Goal: Check status: Check status

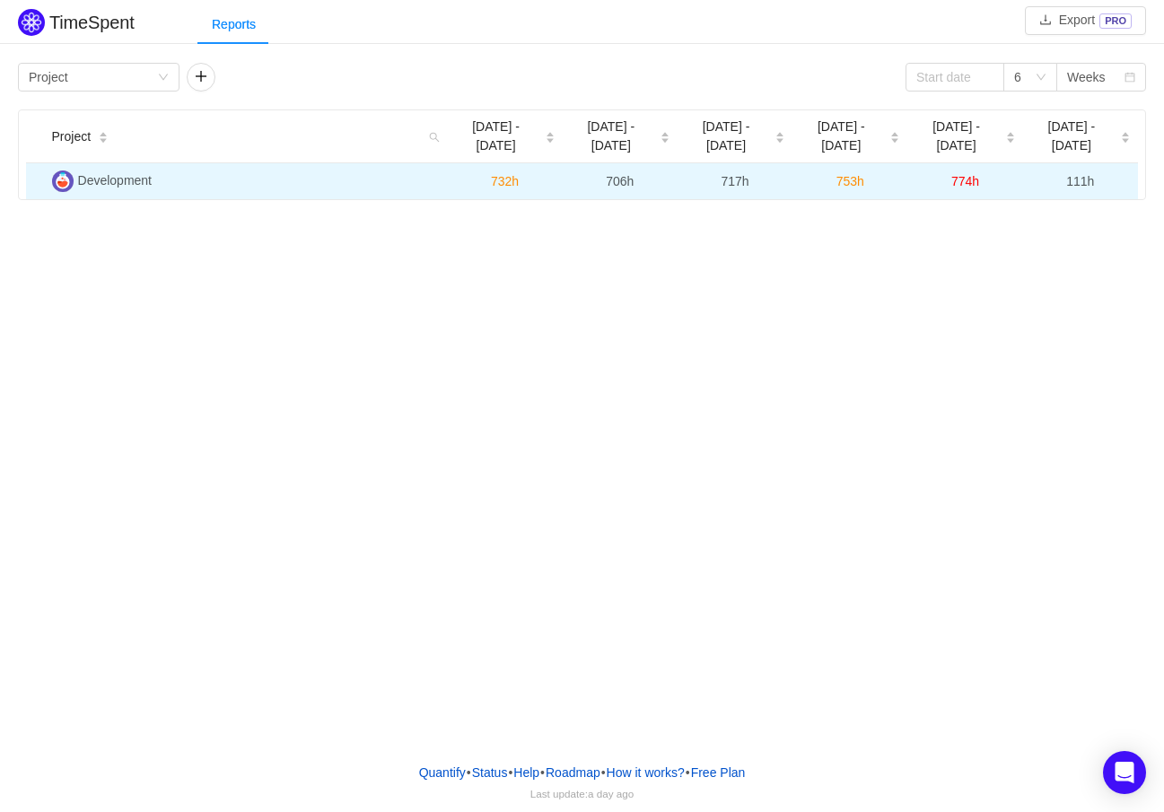
click at [60, 170] on img at bounding box center [63, 181] width 22 height 22
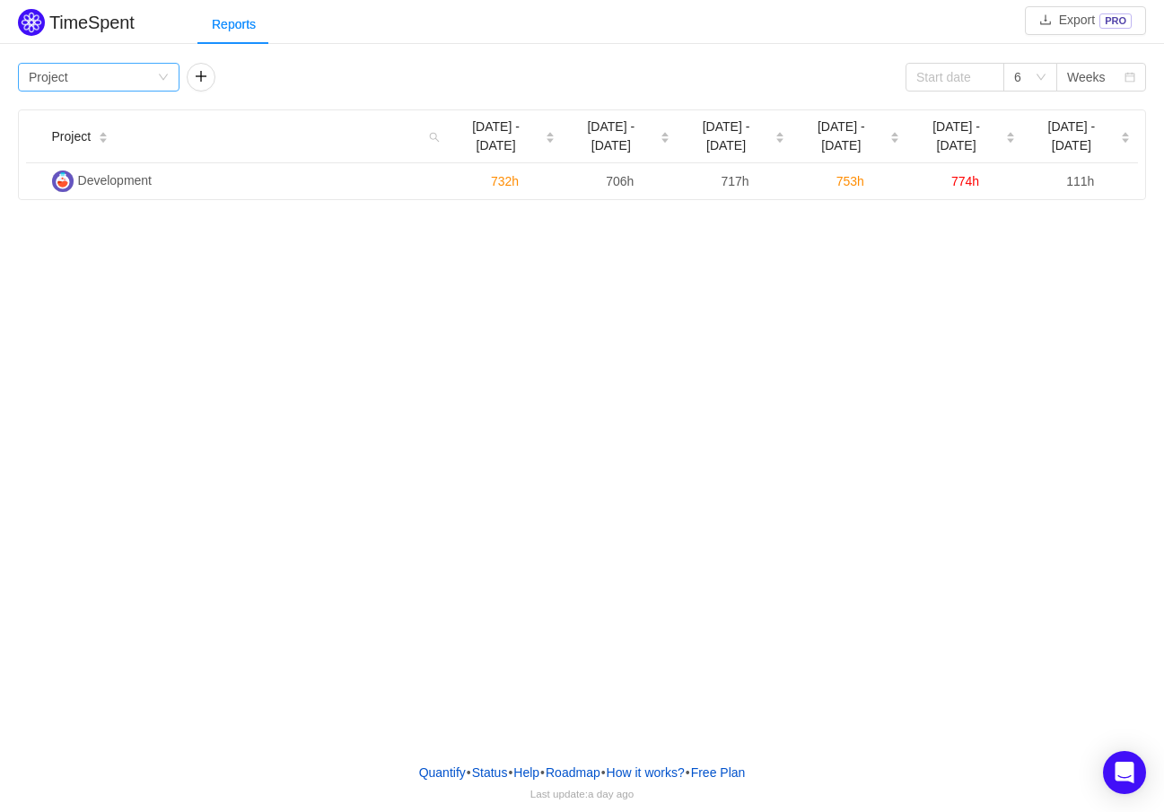
click at [161, 72] on icon "icon: down" at bounding box center [163, 77] width 11 height 11
click at [53, 228] on li "Person" at bounding box center [98, 228] width 161 height 29
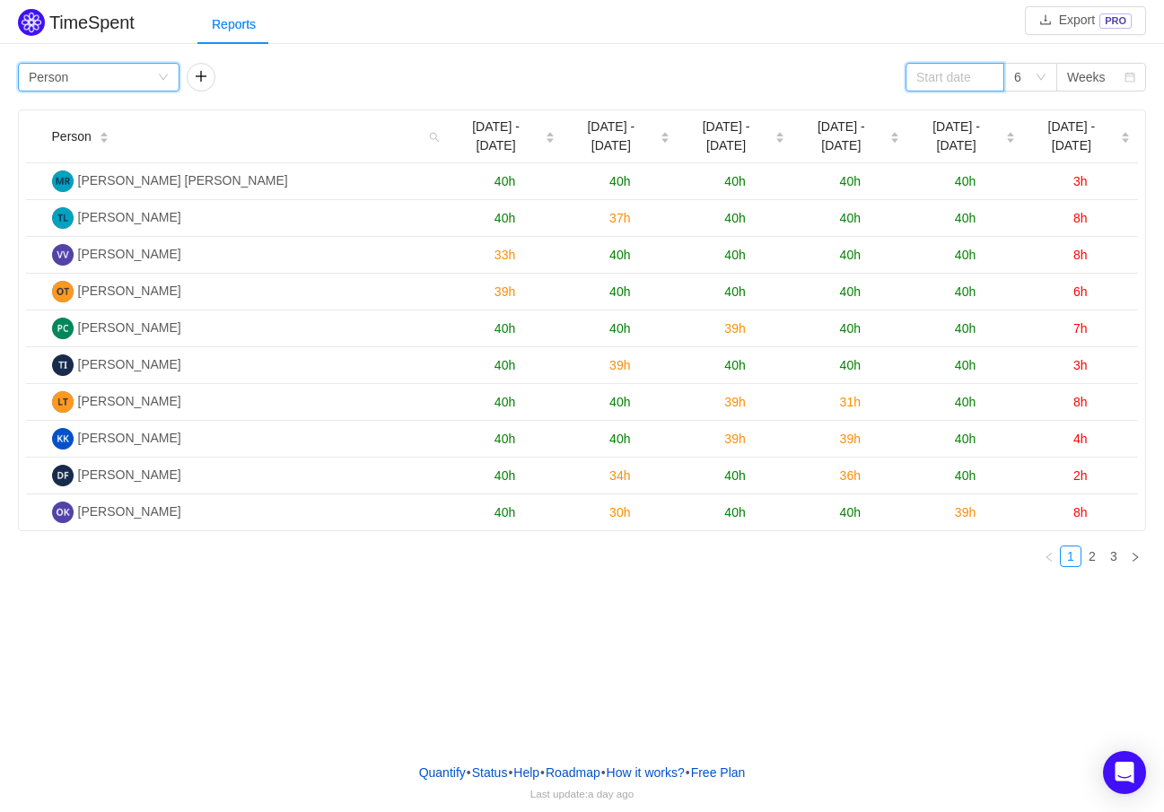
click at [950, 76] on input at bounding box center [954, 77] width 99 height 29
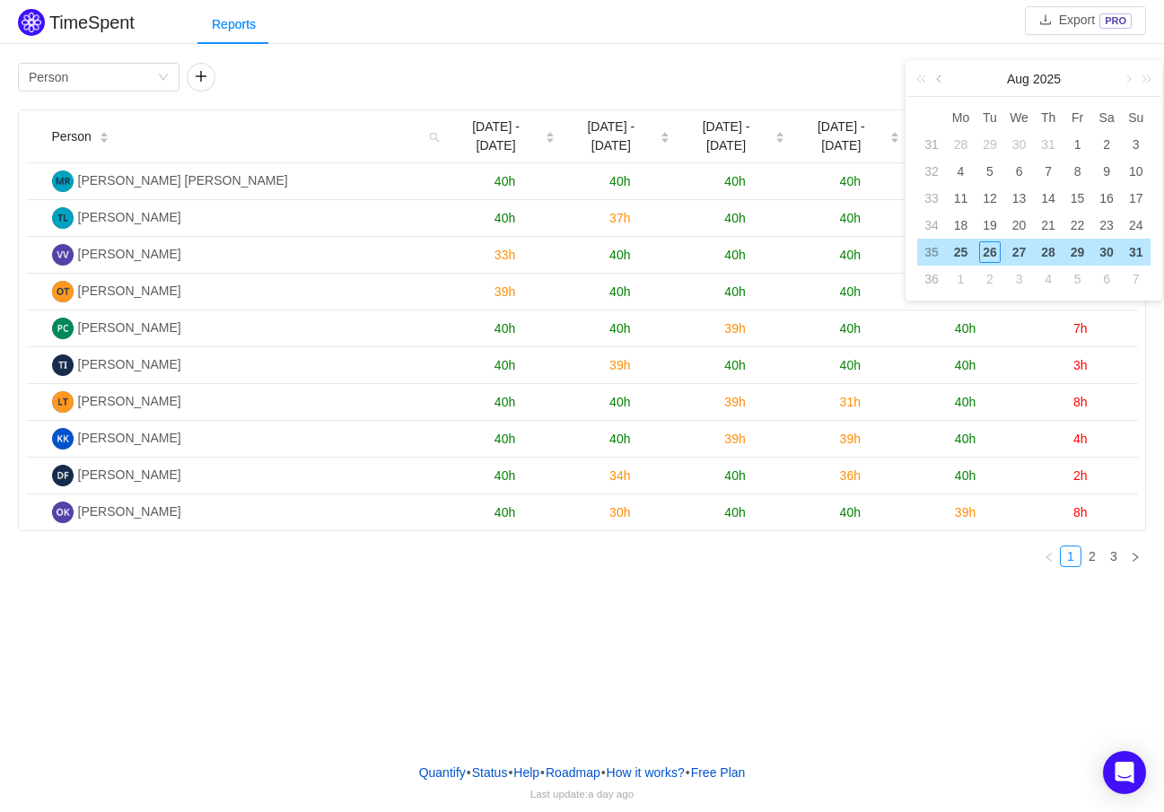
click at [936, 75] on link at bounding box center [940, 79] width 16 height 36
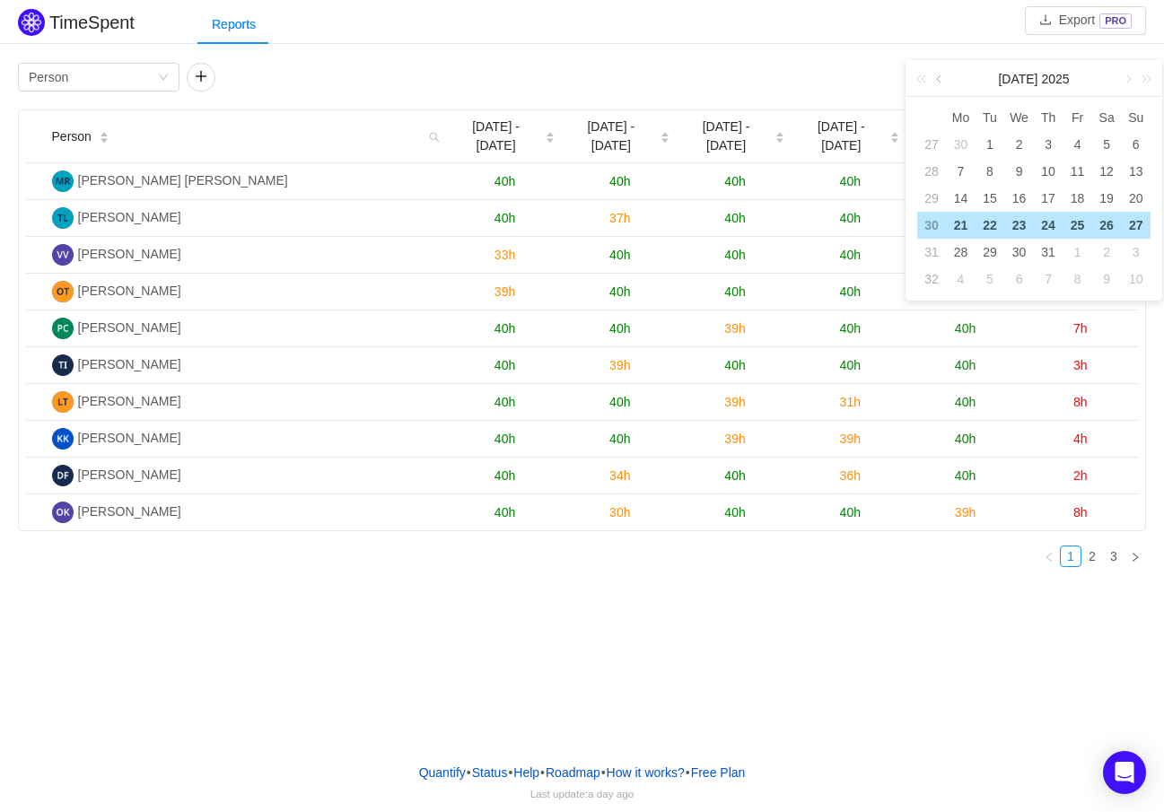
click at [936, 75] on link at bounding box center [940, 79] width 16 height 36
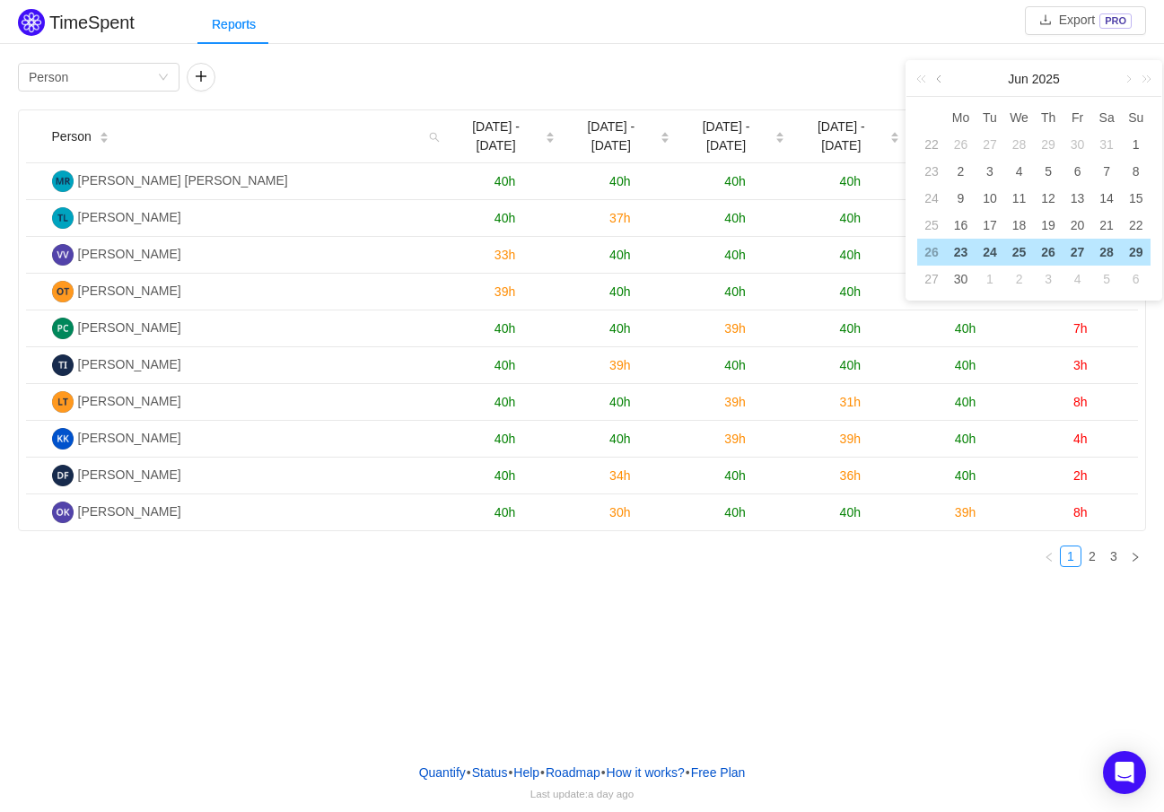
click at [936, 75] on link at bounding box center [940, 79] width 16 height 36
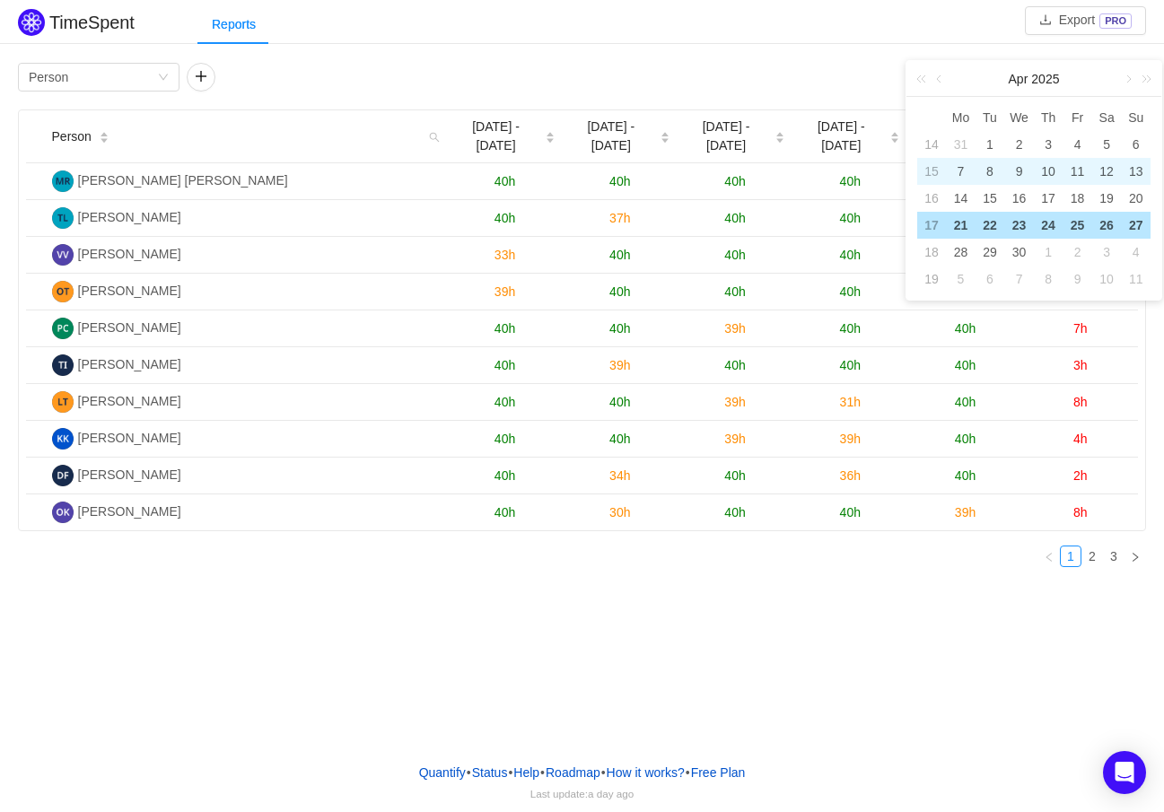
click at [987, 165] on div "8" at bounding box center [990, 172] width 22 height 22
type input "[DATE]"
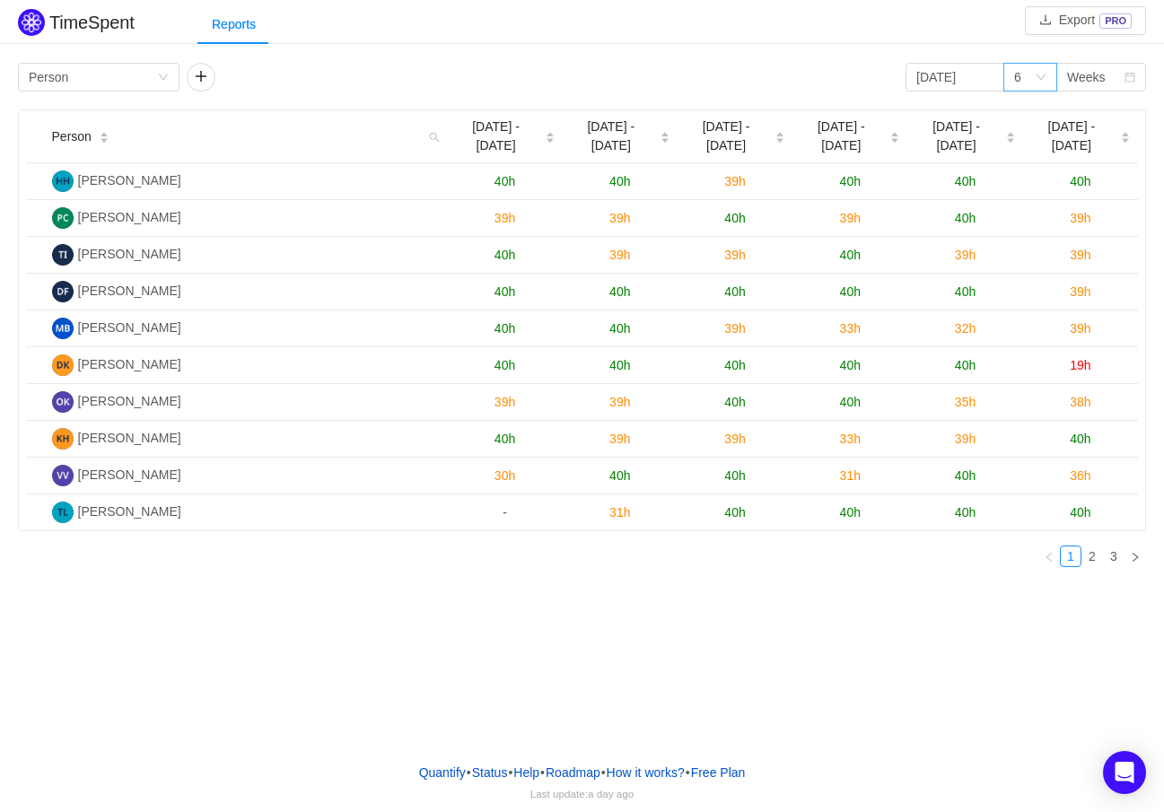
click at [1035, 80] on icon "icon: down" at bounding box center [1040, 77] width 11 height 11
click at [1084, 80] on div "Weeks" at bounding box center [1086, 77] width 39 height 27
click at [1088, 562] on link "2" at bounding box center [1092, 556] width 20 height 20
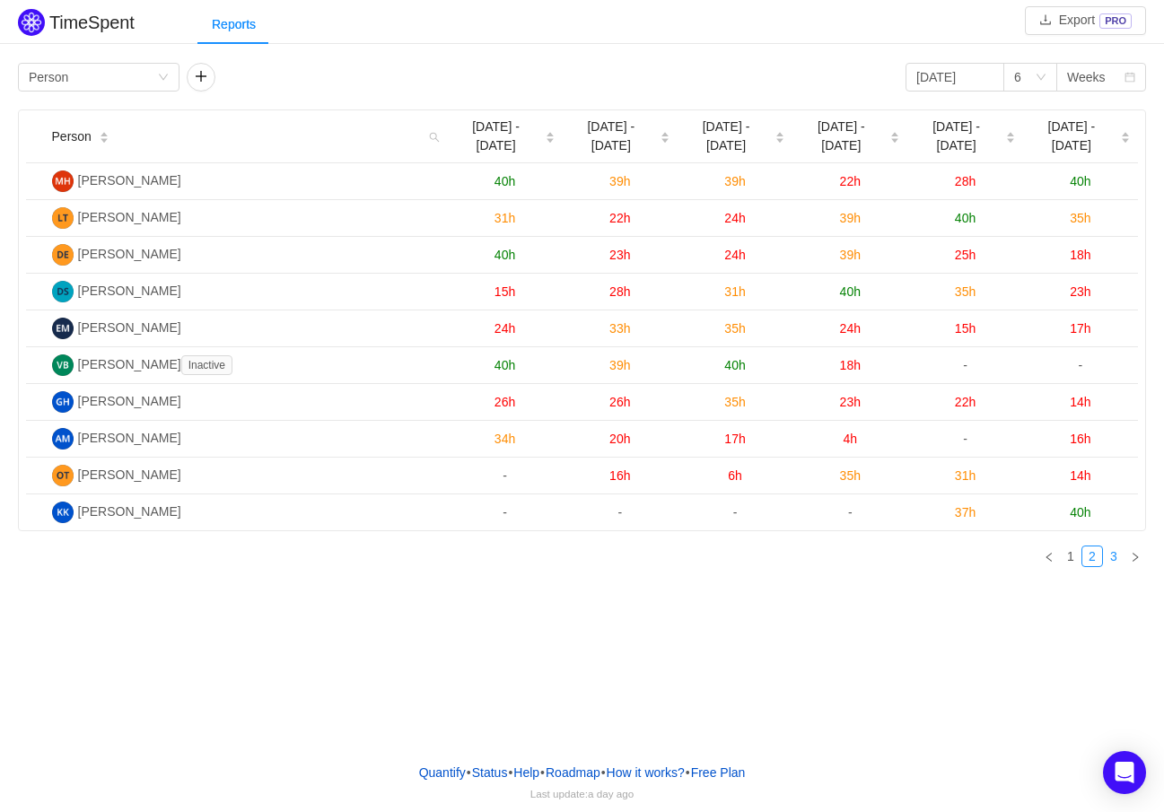
click at [1113, 558] on link "3" at bounding box center [1113, 556] width 20 height 20
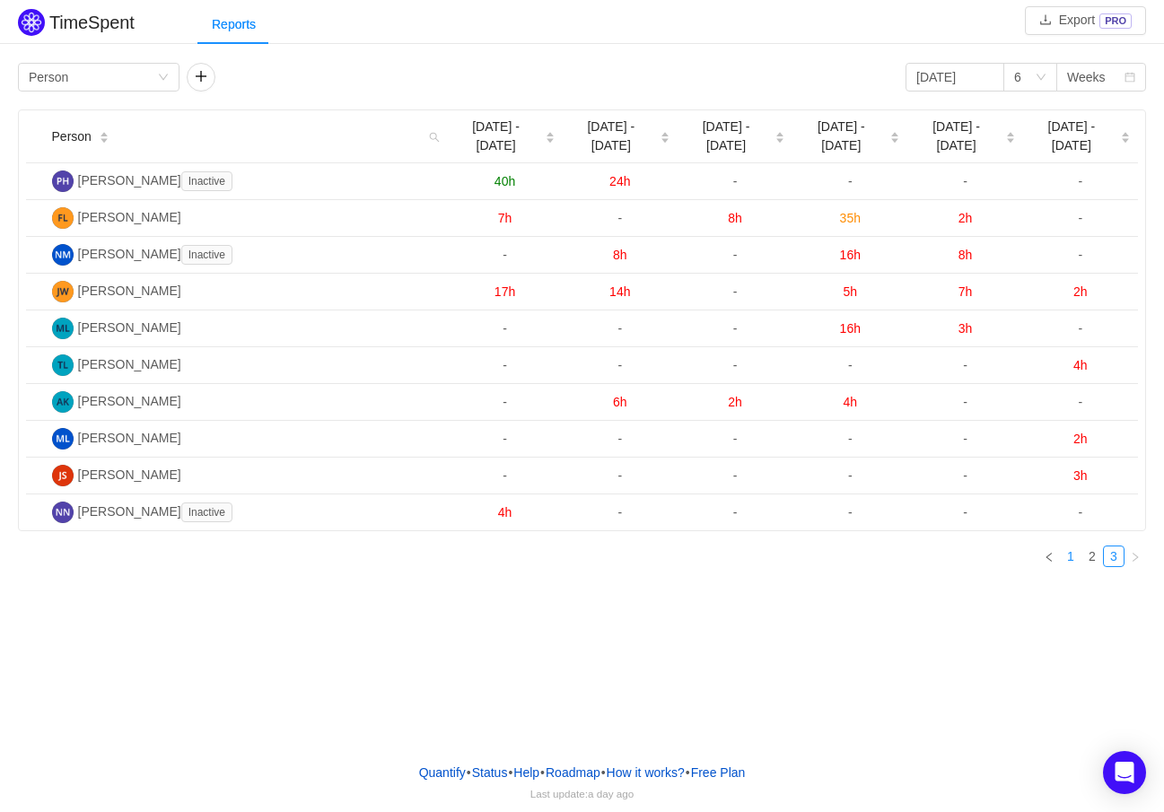
click at [1074, 561] on link "1" at bounding box center [1070, 556] width 20 height 20
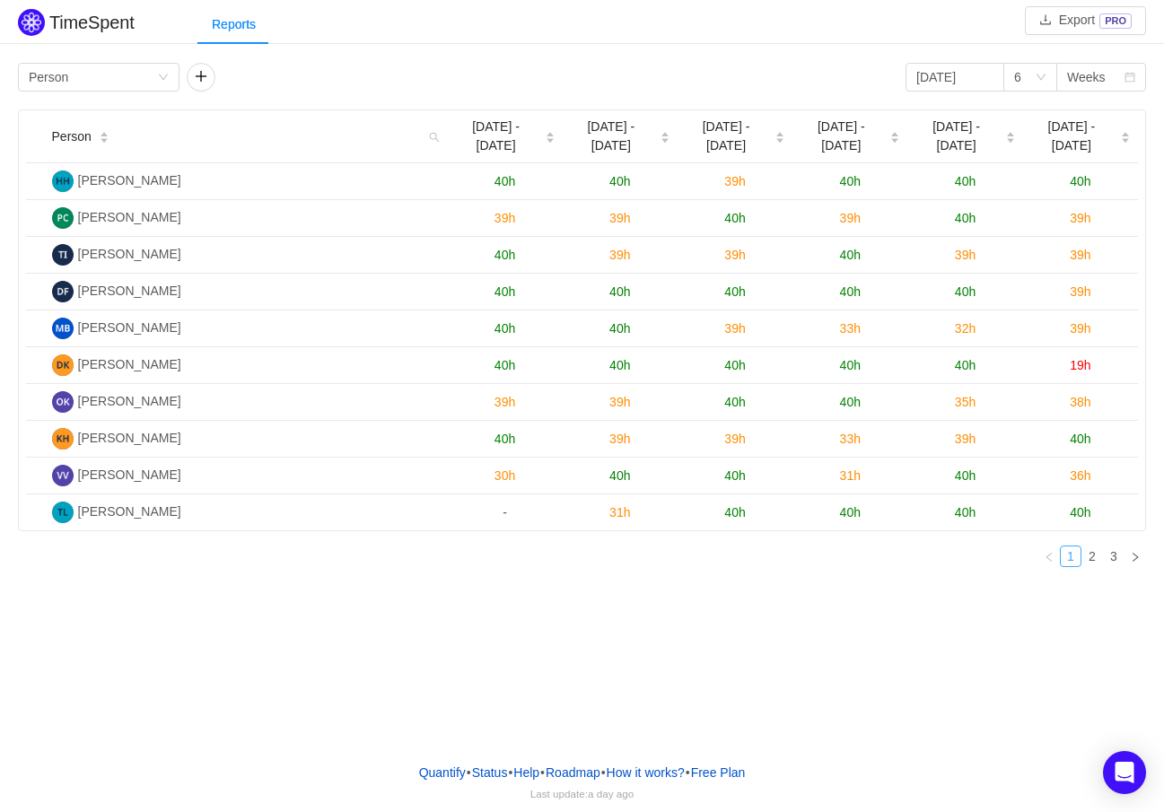
click at [1074, 561] on link "1" at bounding box center [1070, 556] width 20 height 20
click at [1035, 74] on icon "icon: down" at bounding box center [1040, 77] width 11 height 11
click at [1028, 196] on li "12" at bounding box center [1030, 199] width 54 height 29
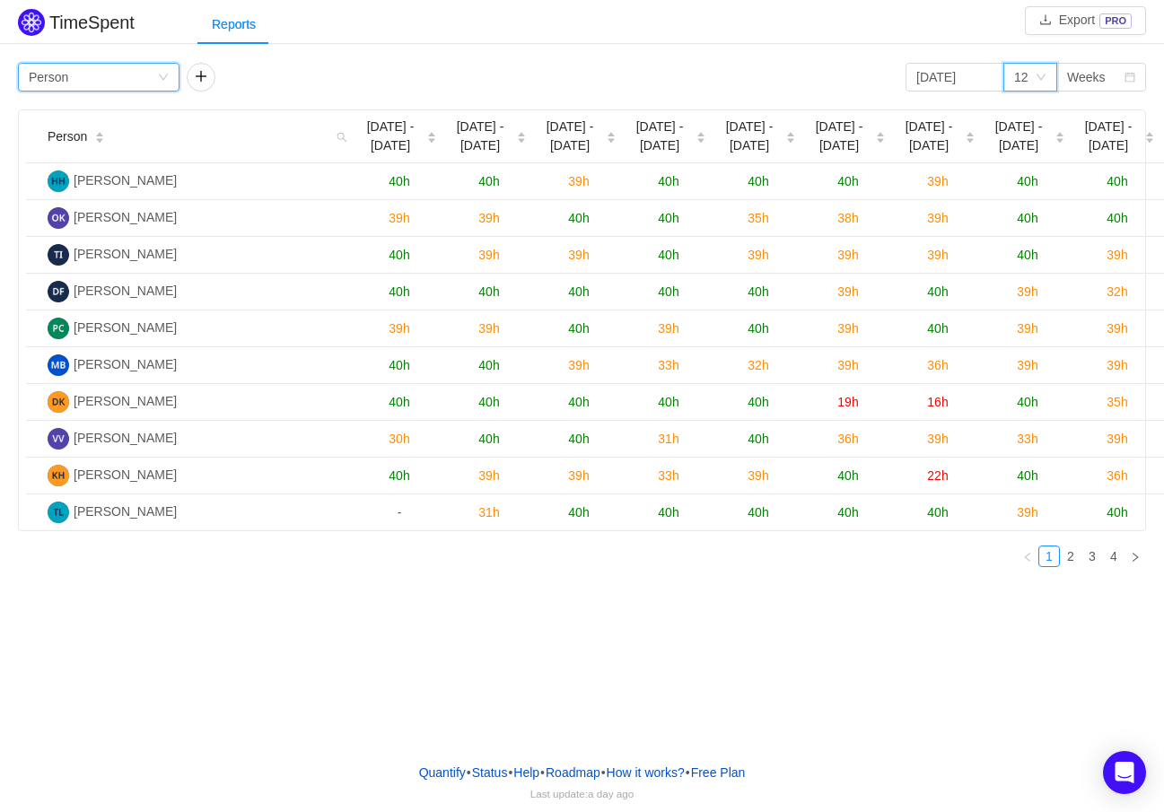
click at [158, 65] on div "Group by Person" at bounding box center [98, 77] width 161 height 29
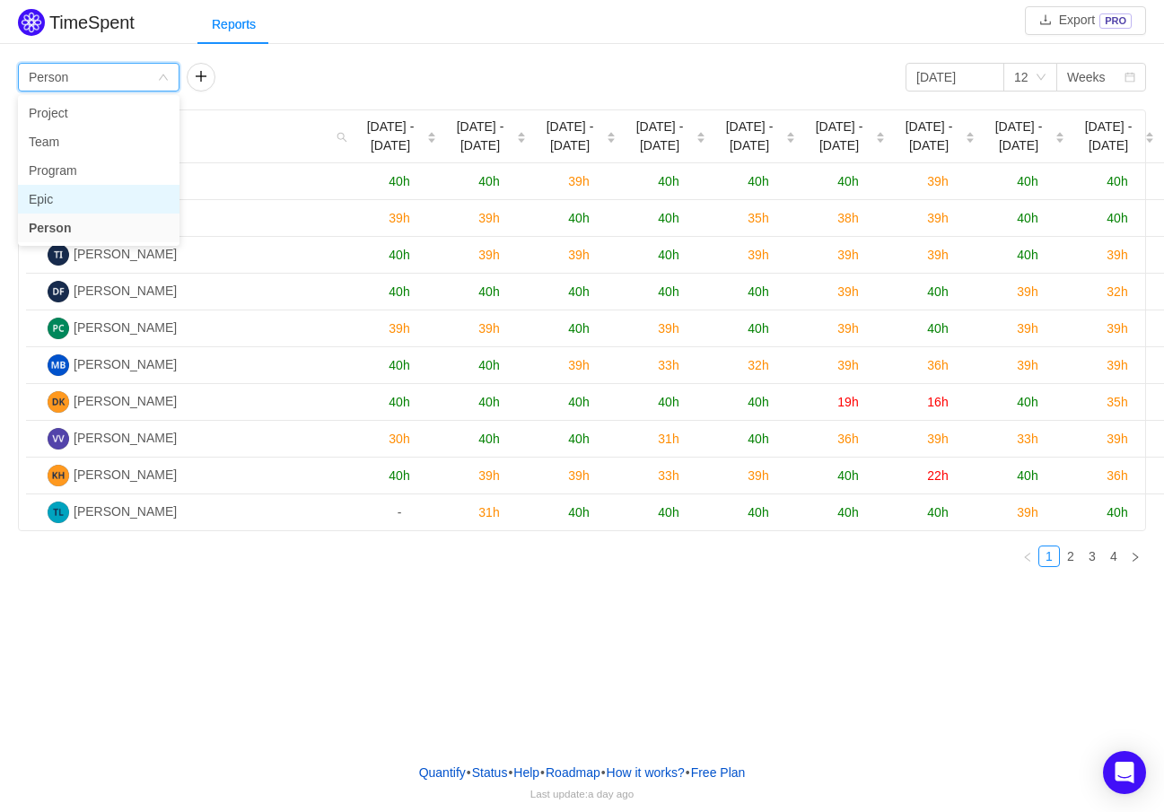
click at [50, 196] on li "Epic" at bounding box center [98, 199] width 161 height 29
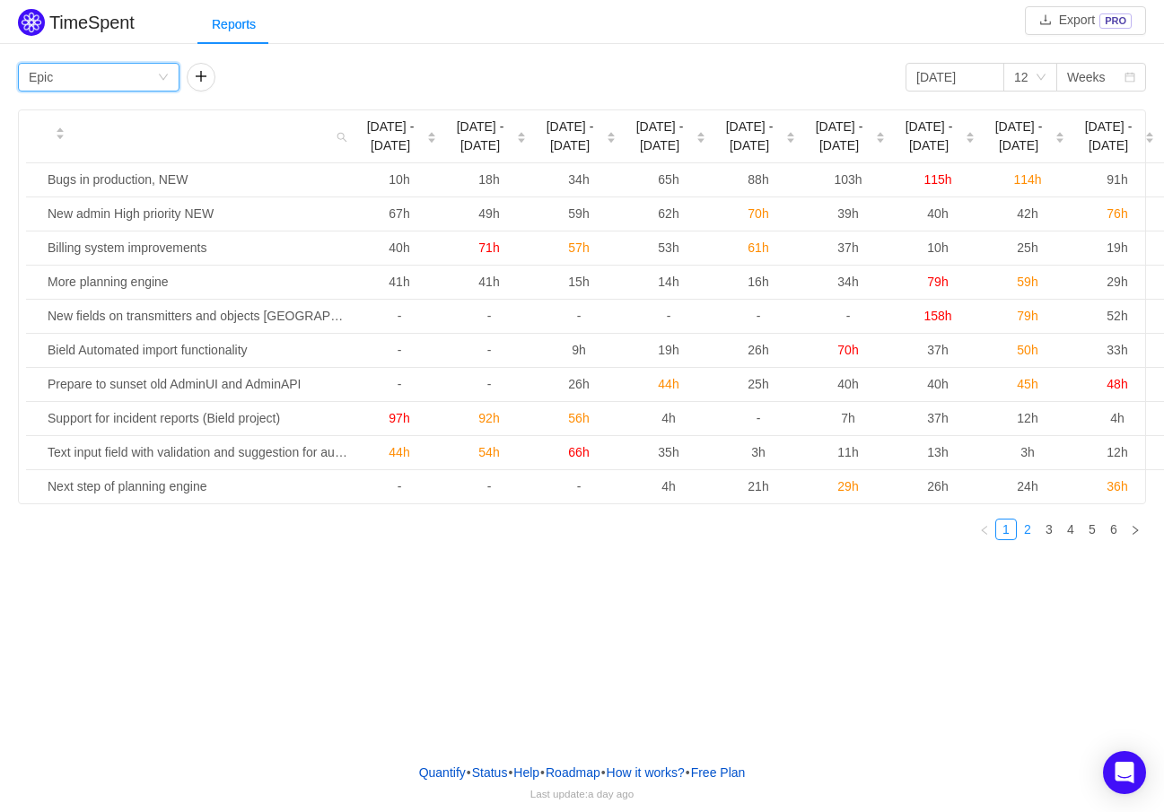
click at [1027, 527] on link "2" at bounding box center [1027, 529] width 20 height 20
